Goal: Task Accomplishment & Management: Complete application form

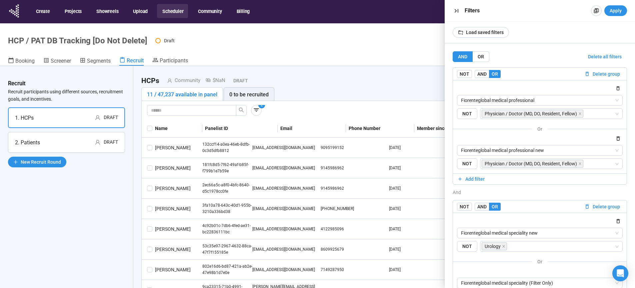
click at [176, 8] on button "Scheduler" at bounding box center [172, 11] width 31 height 14
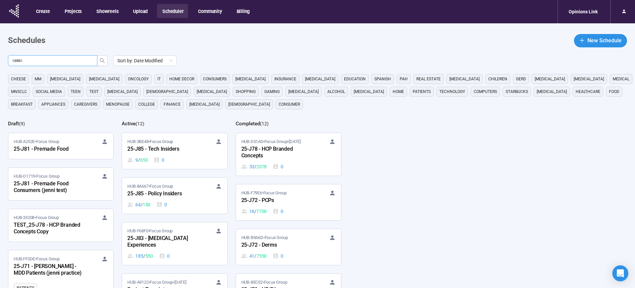
click at [57, 57] on input "text" at bounding box center [50, 60] width 76 height 7
type input "**"
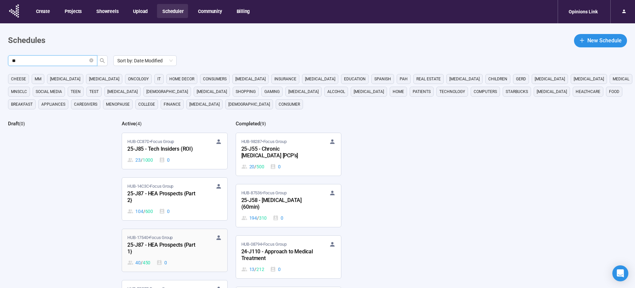
click at [175, 244] on div "25-J87 - HEA Prospects {Part 1}" at bounding box center [163, 248] width 73 height 15
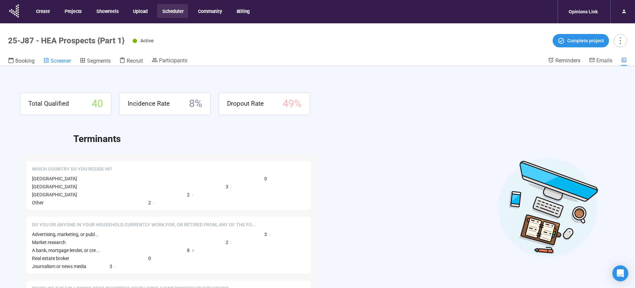
click at [62, 61] on span "Screener" at bounding box center [61, 61] width 20 height 6
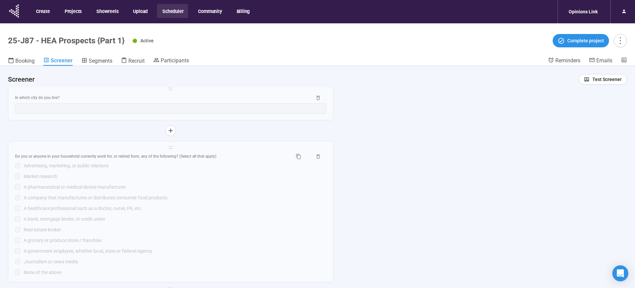
scroll to position [1026, 0]
click at [179, 196] on div "Do you or anyone in your household currently work for, or retired from, any of …" at bounding box center [171, 214] width 312 height 125
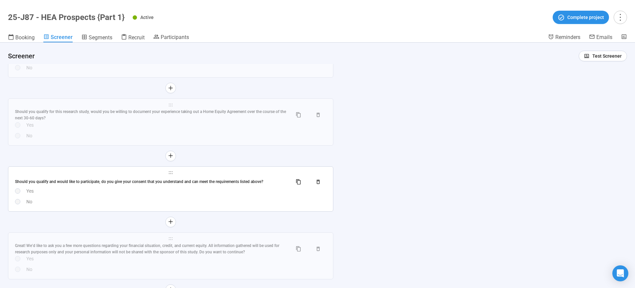
scroll to position [1737, 0]
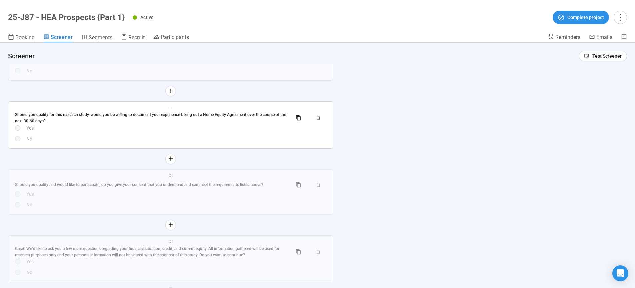
click at [222, 123] on div "Should you qualify for this research study, would you be willing to document yo…" at bounding box center [151, 118] width 272 height 13
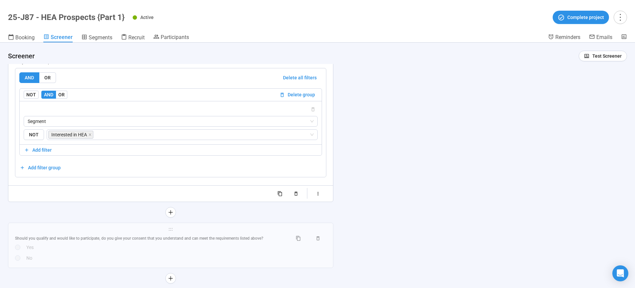
scroll to position [1665, 0]
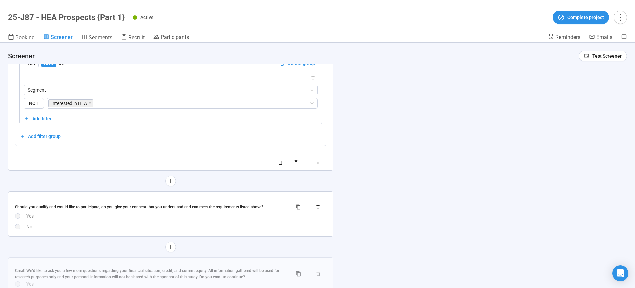
click at [197, 209] on div "Should you qualify and would like to participate, do you give your consent that…" at bounding box center [151, 207] width 272 height 6
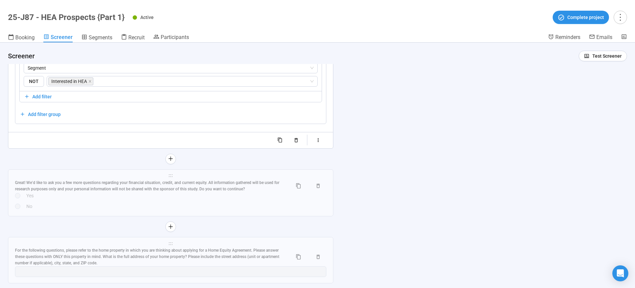
scroll to position [1775, 0]
